Goal: Find specific page/section

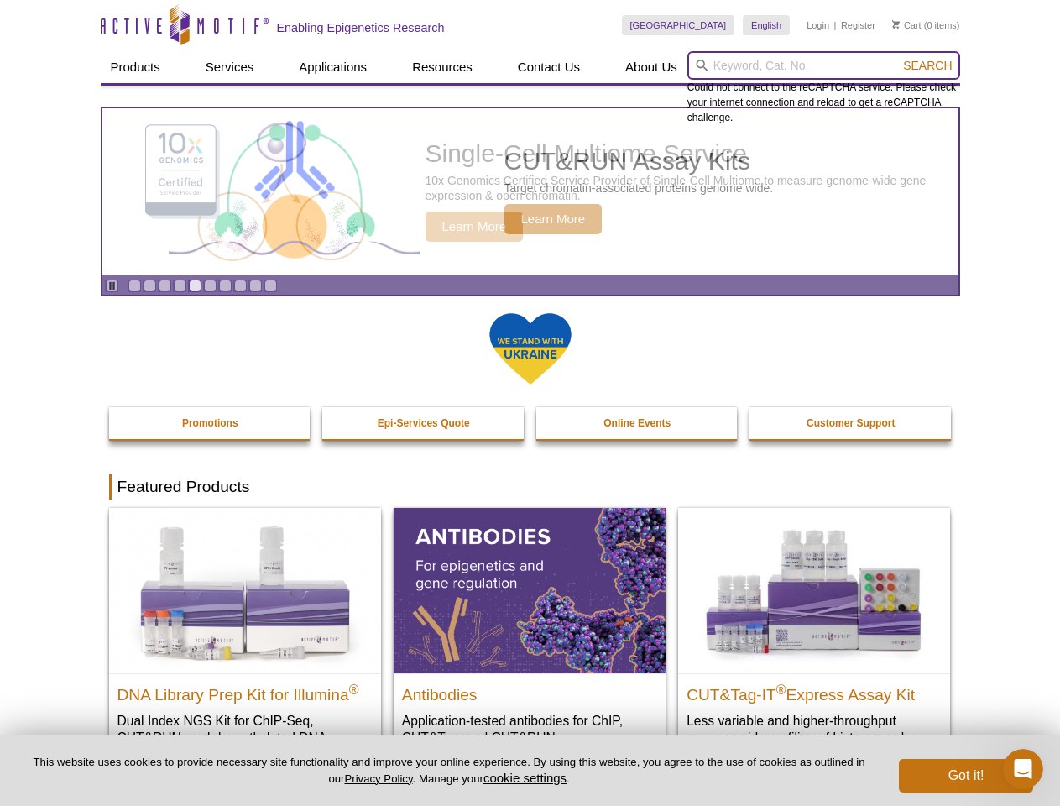
click at [823, 65] on input "search" at bounding box center [823, 65] width 273 height 29
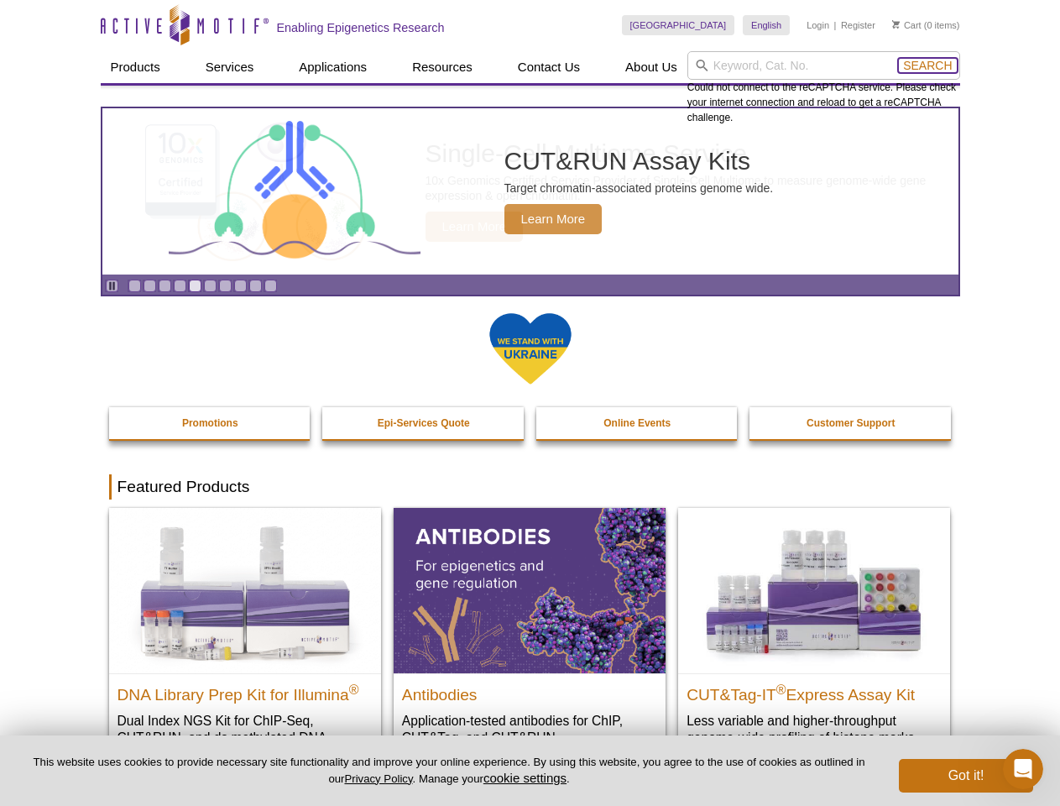
click at [927, 65] on span "Search" at bounding box center [927, 65] width 49 height 13
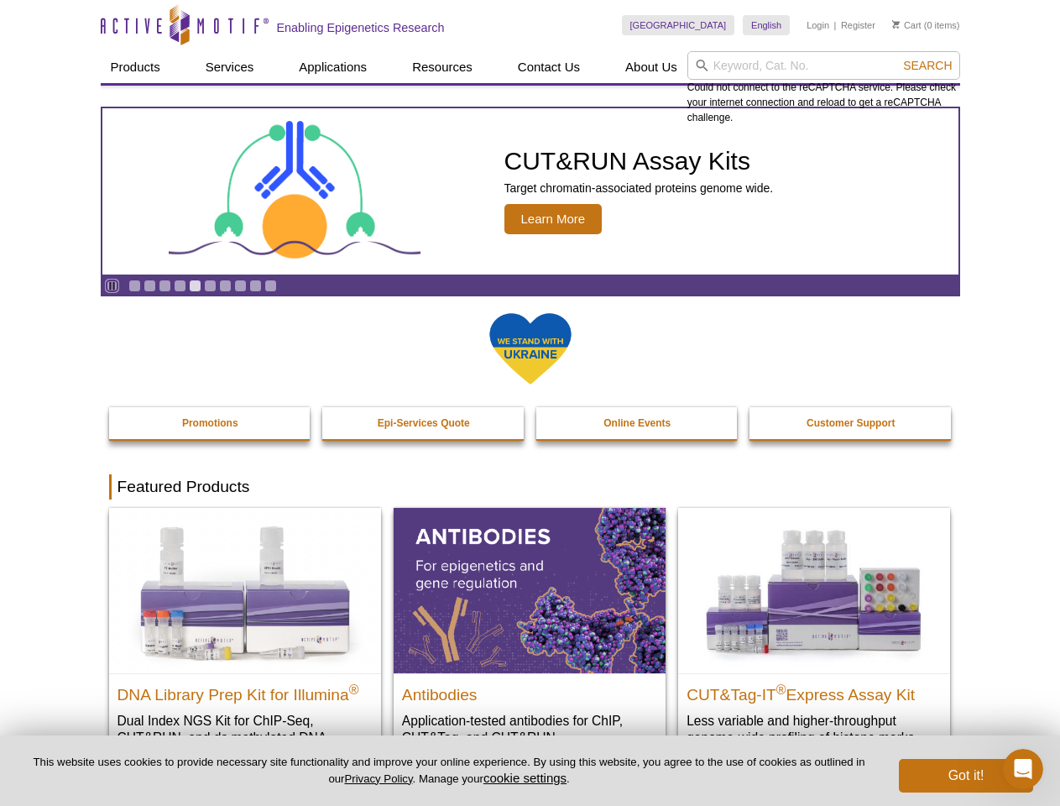
click at [112, 285] on icon "Pause" at bounding box center [112, 285] width 11 height 11
click at [134, 285] on link "Go to slide 1" at bounding box center [134, 285] width 13 height 13
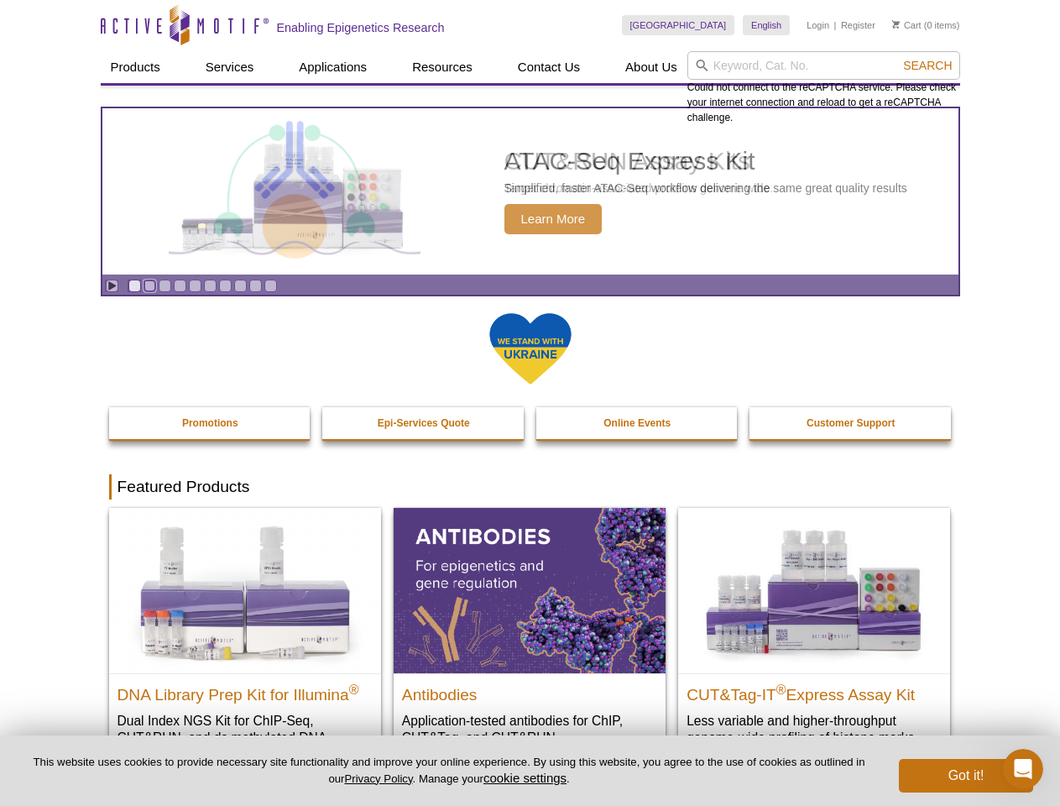
click at [149, 285] on link "Go to slide 2" at bounding box center [149, 285] width 13 height 13
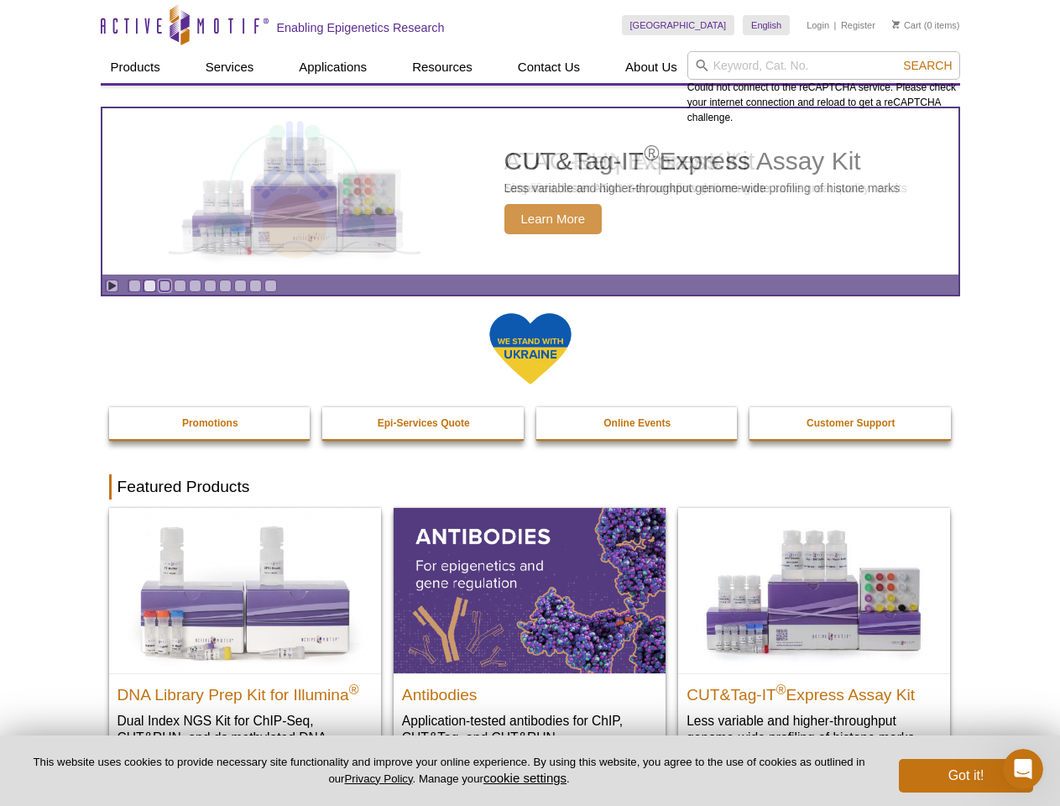
click at [164, 285] on link "Go to slide 3" at bounding box center [165, 285] width 13 height 13
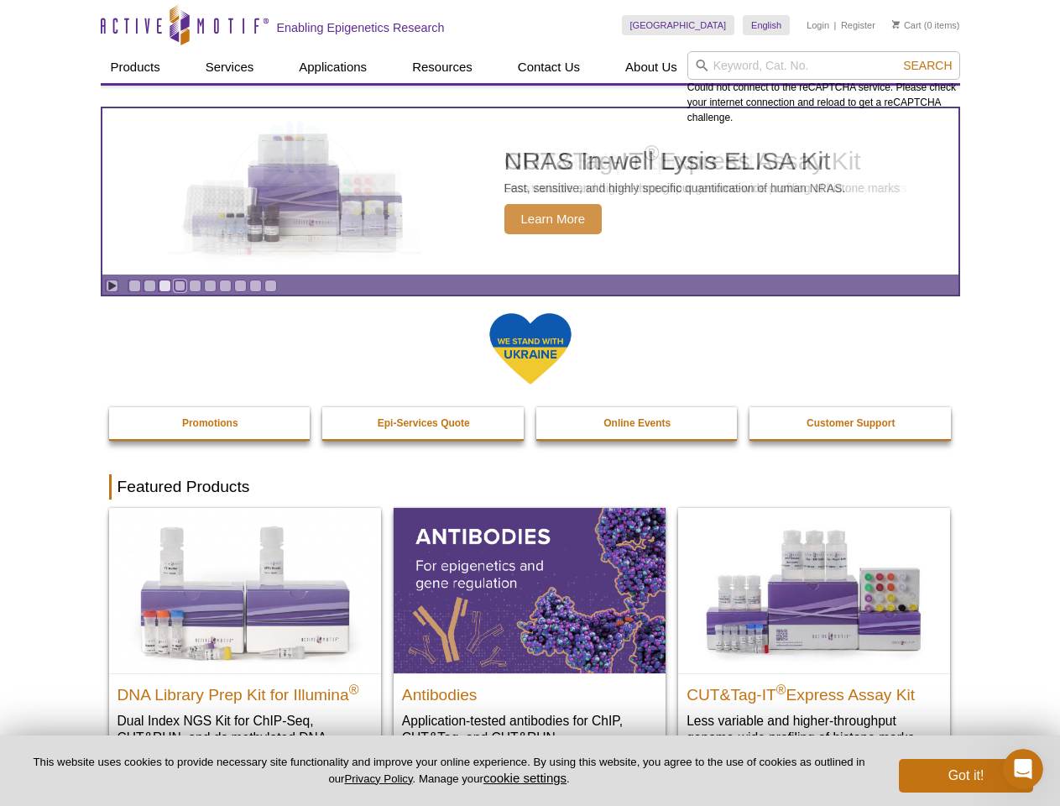
click at [180, 285] on link "Go to slide 4" at bounding box center [180, 285] width 13 height 13
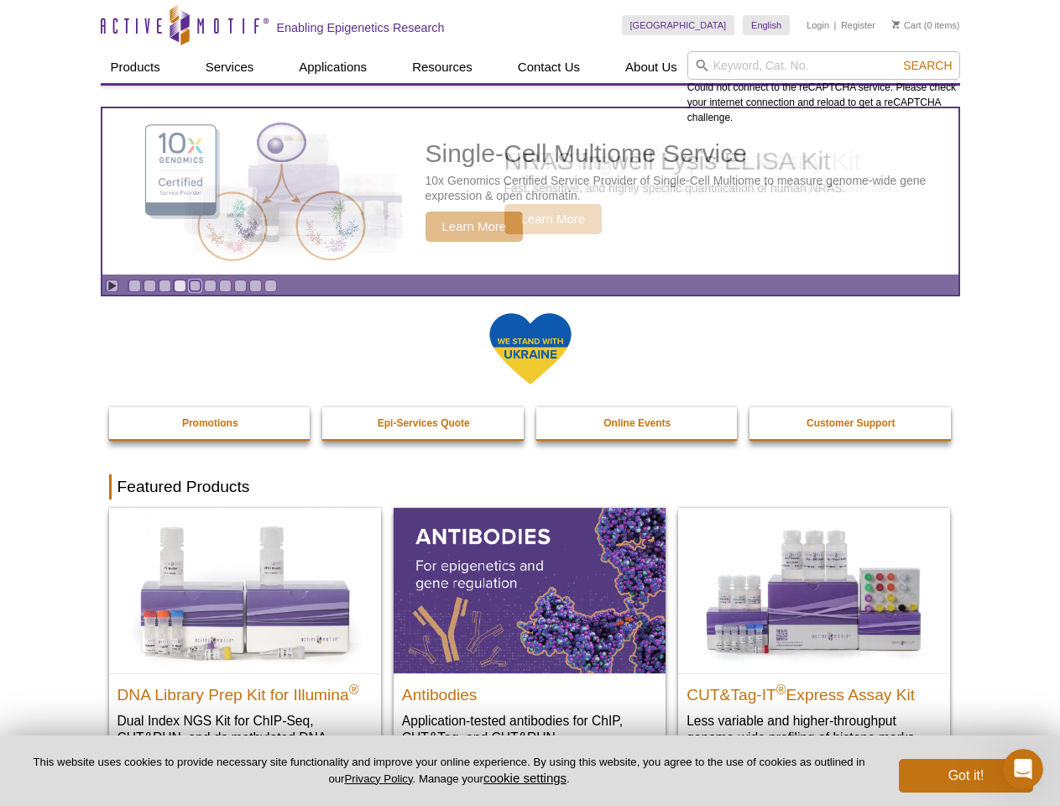
click at [195, 285] on link "Go to slide 5" at bounding box center [195, 285] width 13 height 13
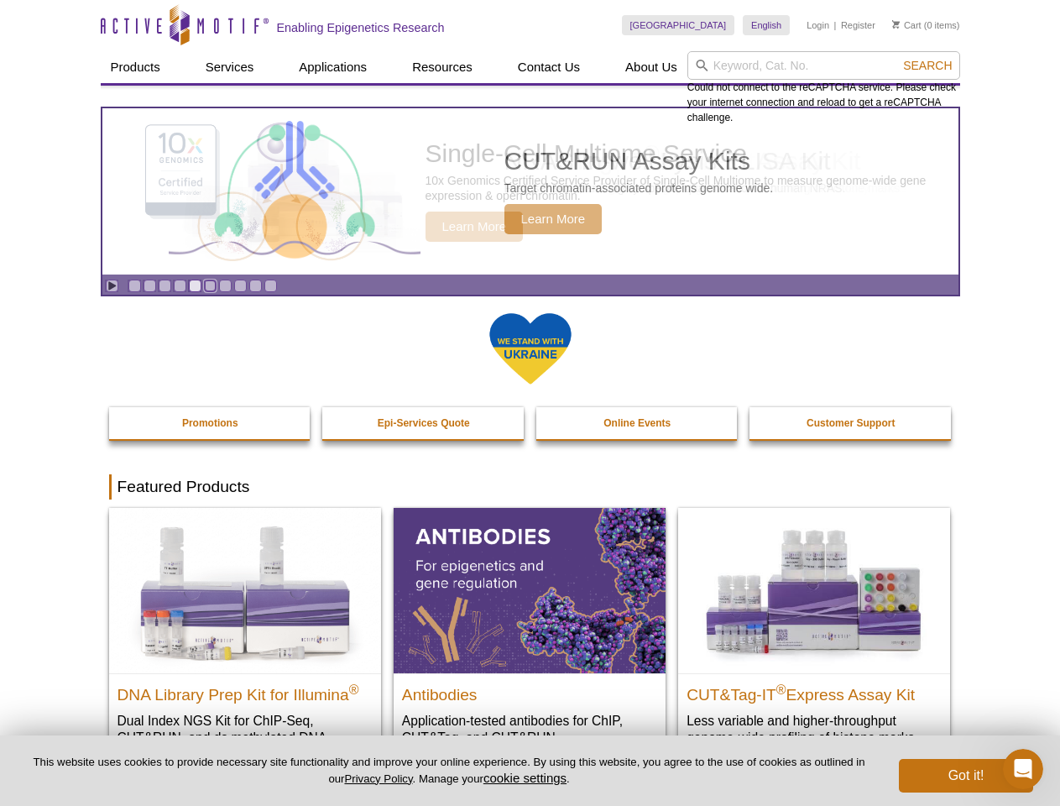
click at [210, 285] on link "Go to slide 6" at bounding box center [210, 285] width 13 height 13
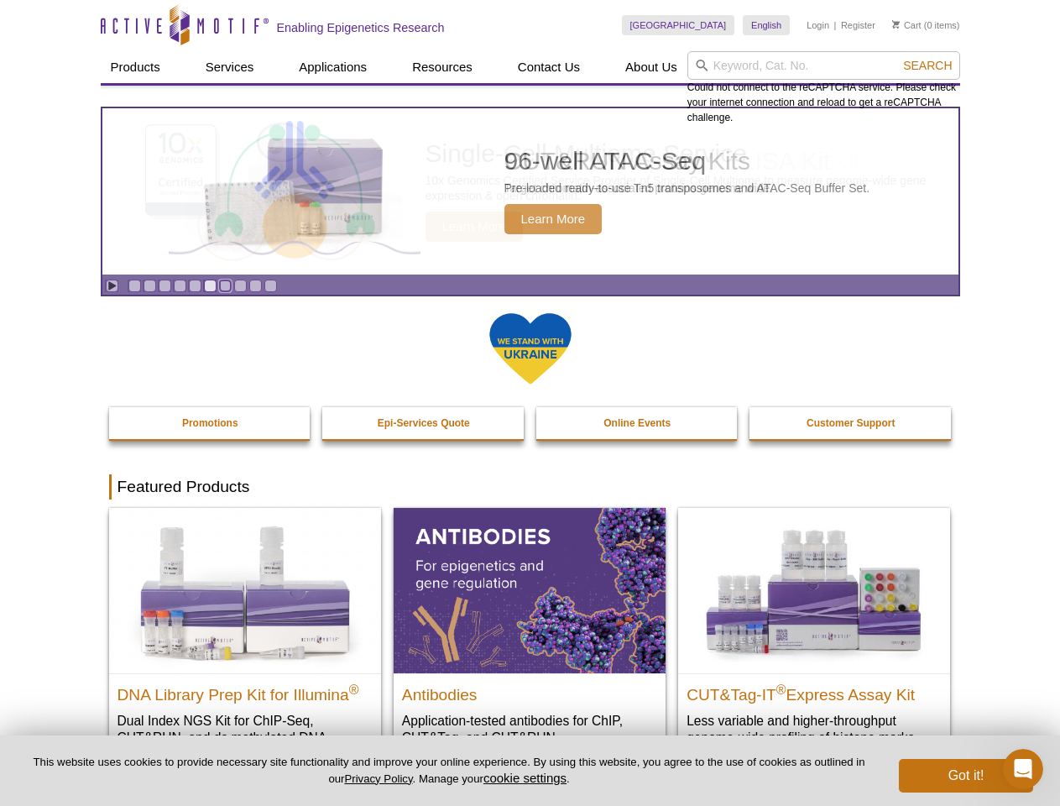
click at [225, 285] on link "Go to slide 7" at bounding box center [225, 285] width 13 height 13
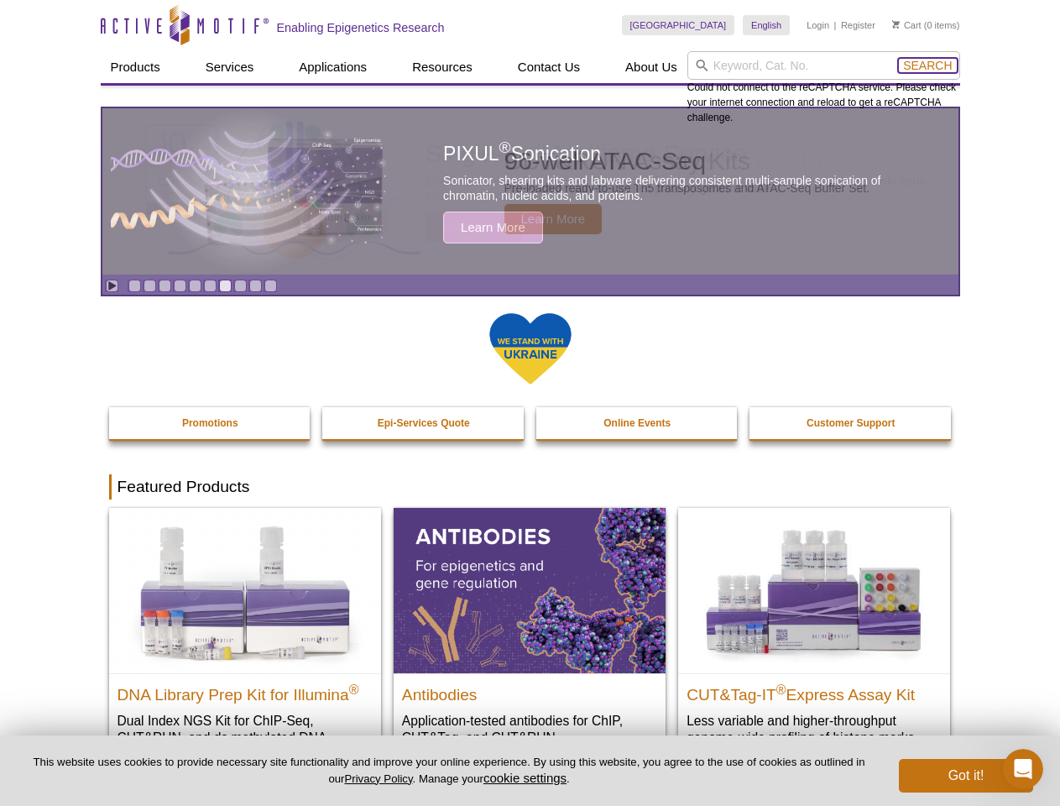
click at [927, 65] on span "Search" at bounding box center [927, 65] width 49 height 13
